Goal: Information Seeking & Learning: Learn about a topic

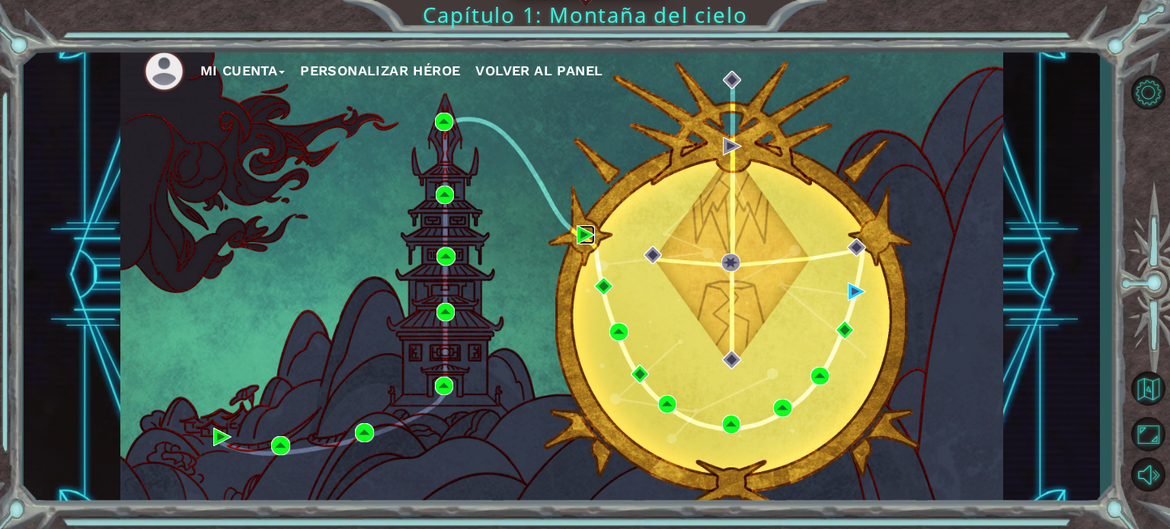
click at [579, 233] on img at bounding box center [585, 234] width 18 height 18
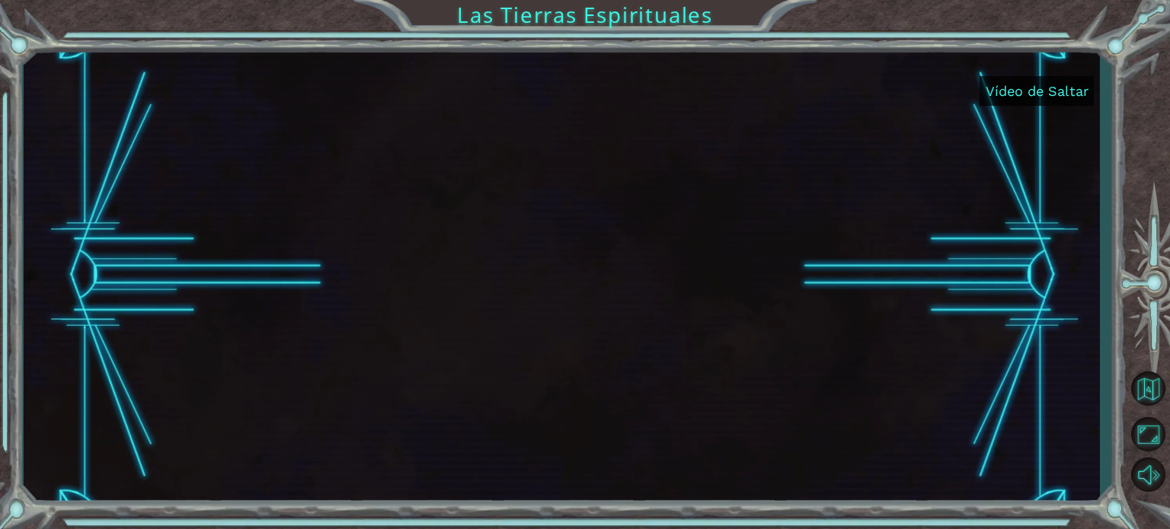
click at [1029, 85] on font "Vídeo de Saltar" at bounding box center [1036, 91] width 103 height 16
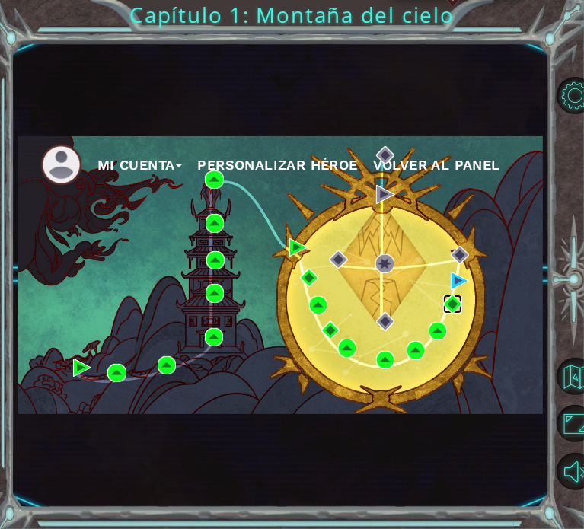
click at [448, 308] on img at bounding box center [452, 304] width 18 height 18
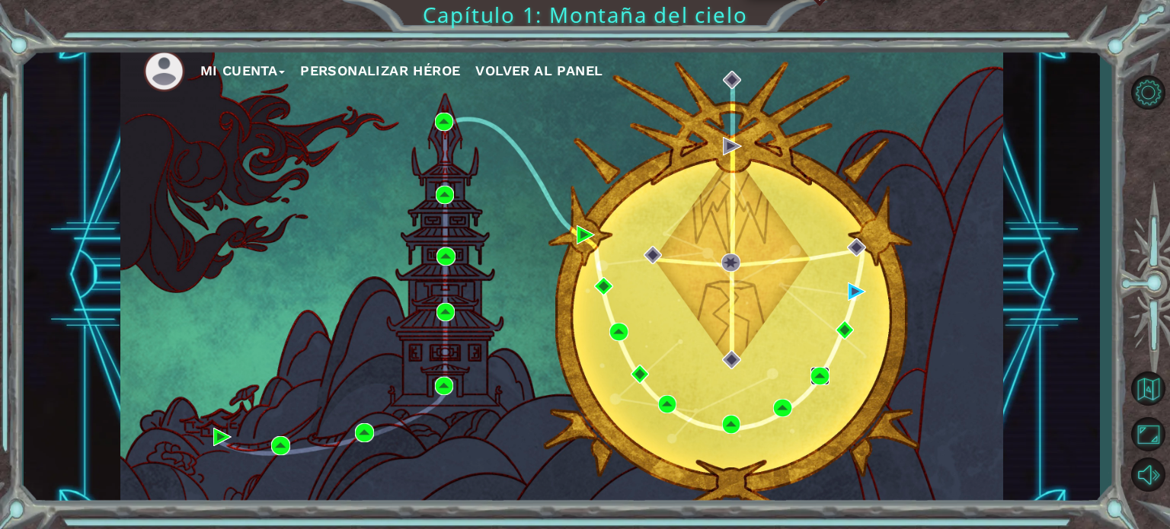
click at [825, 372] on img at bounding box center [819, 376] width 18 height 18
